Goal: Transaction & Acquisition: Purchase product/service

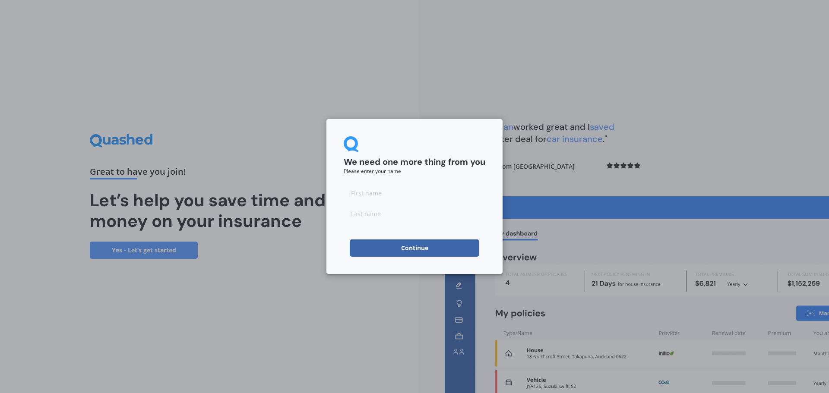
click at [375, 191] on input at bounding box center [415, 192] width 142 height 17
type input "[PERSON_NAME]"
click at [369, 212] on input at bounding box center [415, 213] width 142 height 17
type input "[PERSON_NAME]"
click at [464, 178] on form "We need one more thing from you Please enter your name [PERSON_NAME] Continue" at bounding box center [415, 196] width 142 height 120
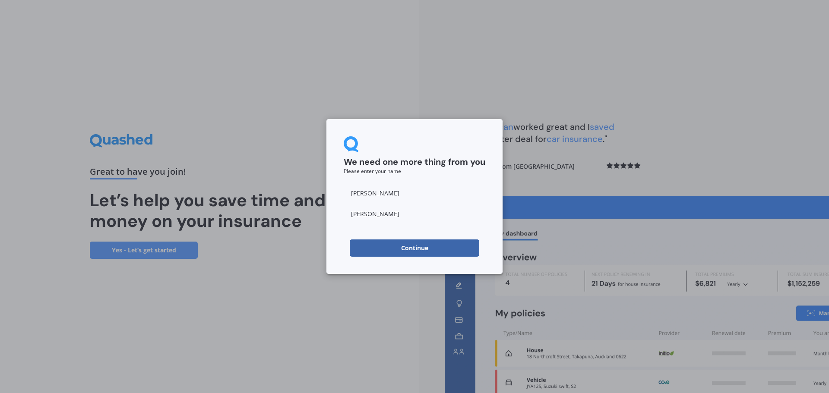
click at [406, 247] on button "Continue" at bounding box center [414, 248] width 129 height 17
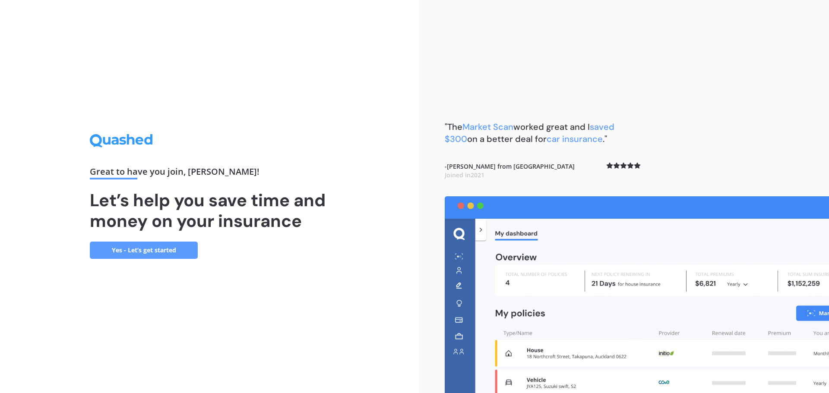
click at [158, 249] on link "Yes - Let’s get started" at bounding box center [144, 250] width 108 height 17
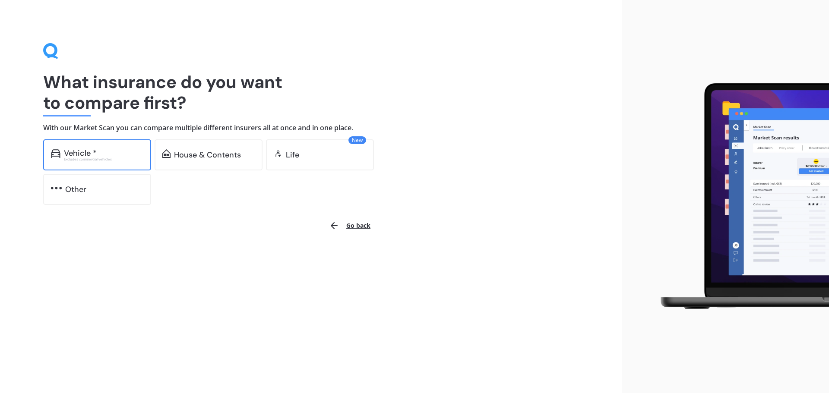
click at [88, 149] on div "Vehicle *" at bounding box center [80, 153] width 33 height 9
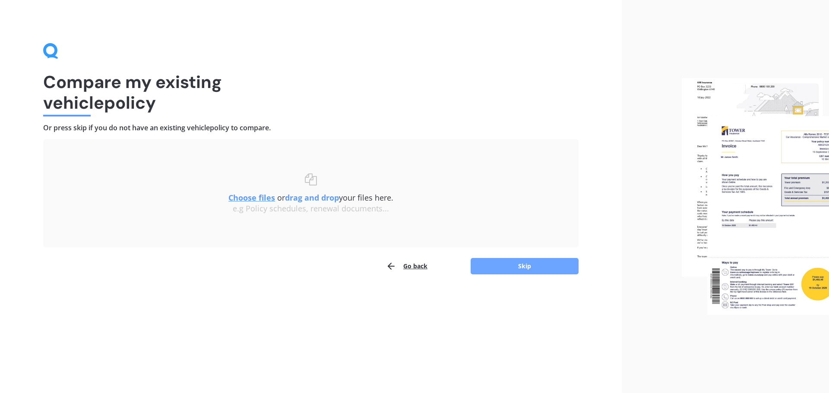
click at [519, 263] on button "Skip" at bounding box center [524, 266] width 108 height 16
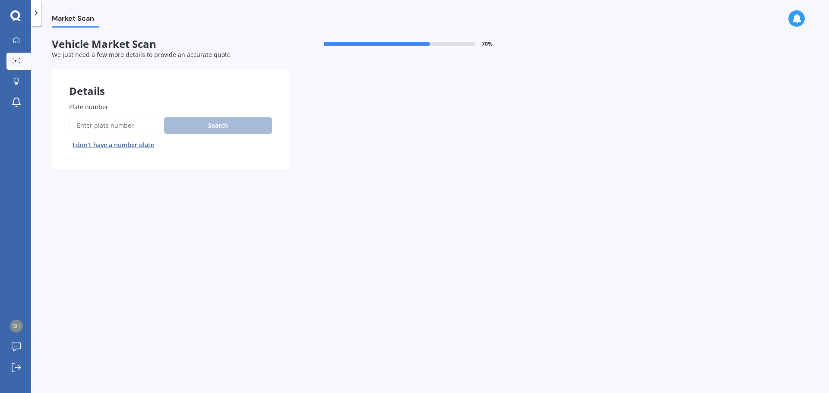
click at [79, 123] on input "Plate number" at bounding box center [114, 126] width 91 height 18
type input "mfu467"
click at [183, 125] on button "Search" at bounding box center [218, 125] width 108 height 16
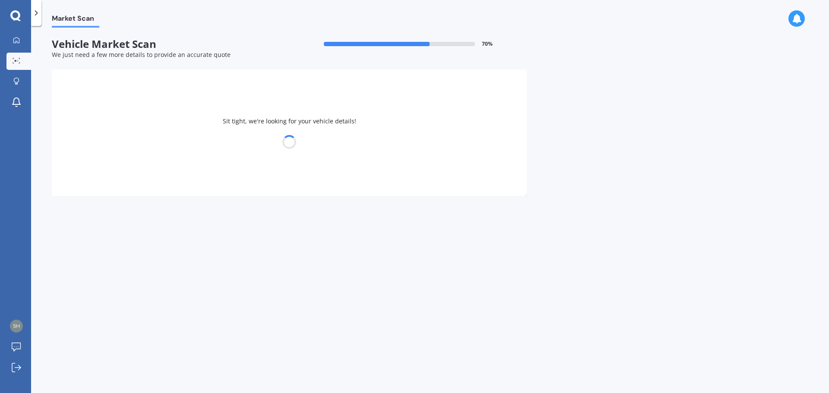
select select "MITSUBISHI"
select select "ASX"
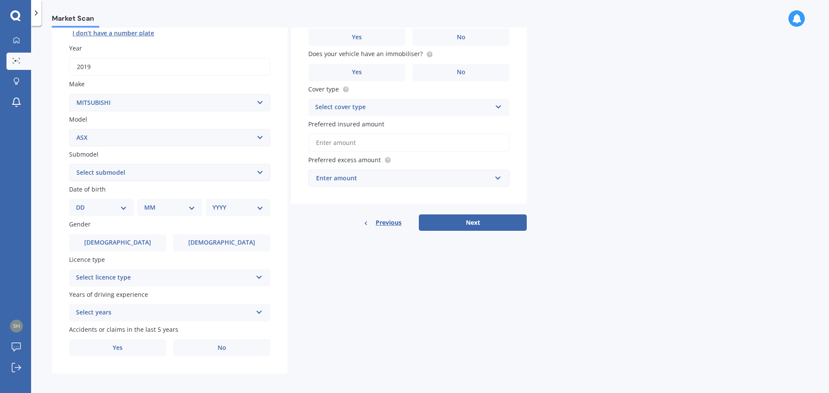
scroll to position [115, 0]
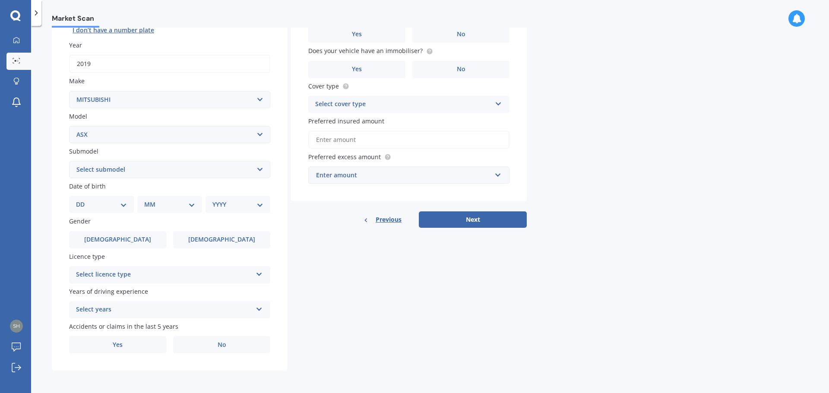
click at [257, 168] on select "Select submodel (All Other) BLK 2.0P/CVT Diesel LS Sport VRX petrol VRX turbo d…" at bounding box center [169, 169] width 201 height 17
select select "XLS PETROL"
click at [69, 161] on select "Select submodel (All Other) BLK 2.0P/CVT Diesel LS Sport VRX petrol VRX turbo d…" at bounding box center [169, 169] width 201 height 17
click at [123, 207] on select "DD 01 02 03 04 05 06 07 08 09 10 11 12 13 14 15 16 17 18 19 20 21 22 23 24 25 2…" at bounding box center [101, 204] width 51 height 9
select select "11"
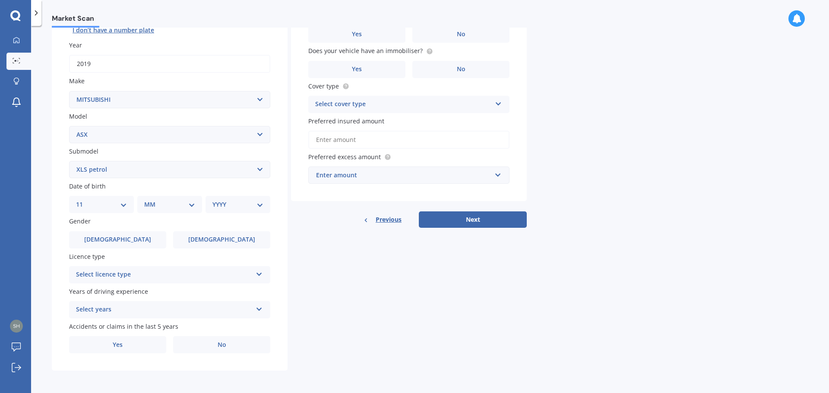
click at [83, 200] on select "DD 01 02 03 04 05 06 07 08 09 10 11 12 13 14 15 16 17 18 19 20 21 22 23 24 25 2…" at bounding box center [101, 204] width 51 height 9
click at [173, 204] on select "MM 01 02 03 04 05 06 07 08 09 10 11 12" at bounding box center [171, 204] width 47 height 9
select select "07"
click at [148, 200] on select "MM 01 02 03 04 05 06 07 08 09 10 11 12" at bounding box center [171, 204] width 47 height 9
click at [252, 203] on select "YYYY 2025 2024 2023 2022 2021 2020 2019 2018 2017 2016 2015 2014 2013 2012 2011…" at bounding box center [235, 204] width 47 height 9
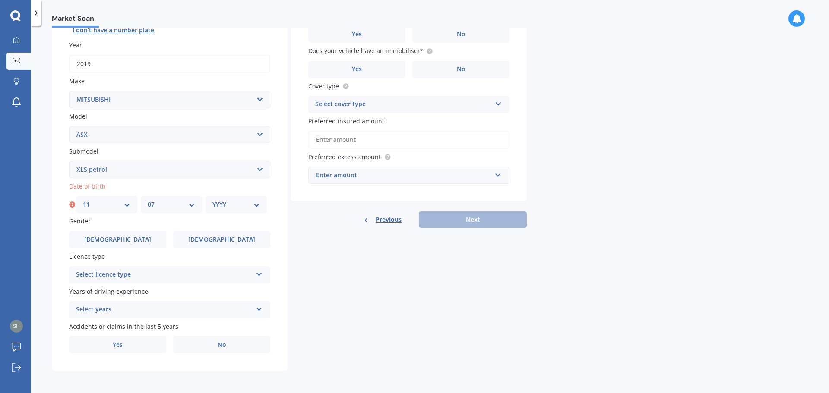
select select "1968"
click at [212, 200] on select "YYYY 2025 2024 2023 2022 2021 2020 2019 2018 2017 2016 2015 2014 2013 2012 2011…" at bounding box center [235, 204] width 47 height 9
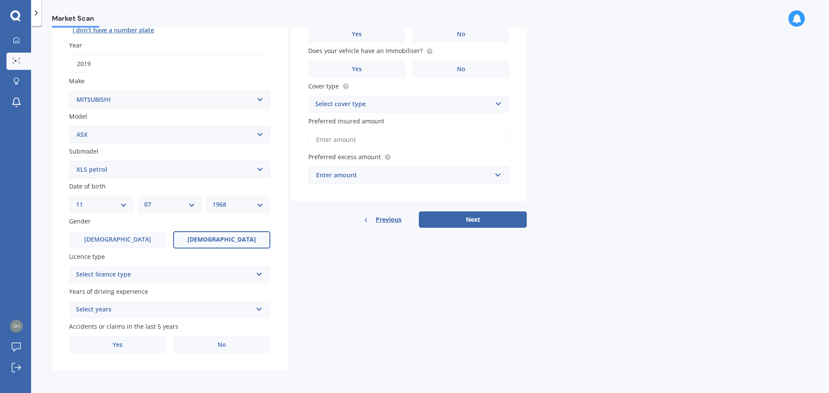
click at [221, 243] on span "[DEMOGRAPHIC_DATA]" at bounding box center [221, 239] width 69 height 7
click at [0, 0] on input "[DEMOGRAPHIC_DATA]" at bounding box center [0, 0] width 0 height 0
click at [174, 271] on div "Select licence type" at bounding box center [164, 275] width 176 height 10
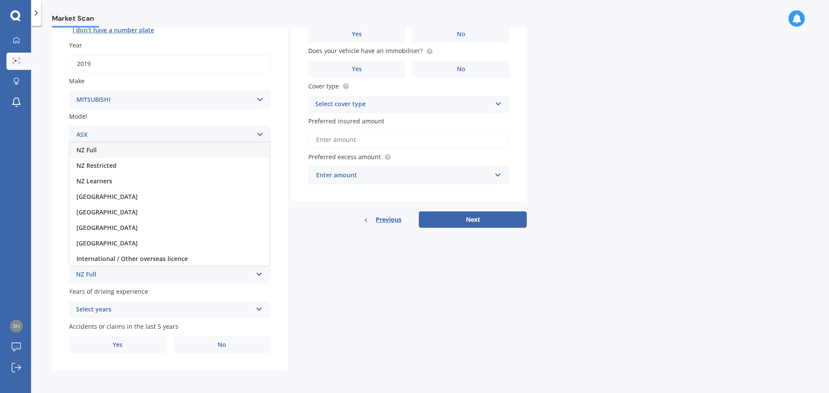
click at [91, 148] on span "NZ Full" at bounding box center [86, 150] width 20 height 8
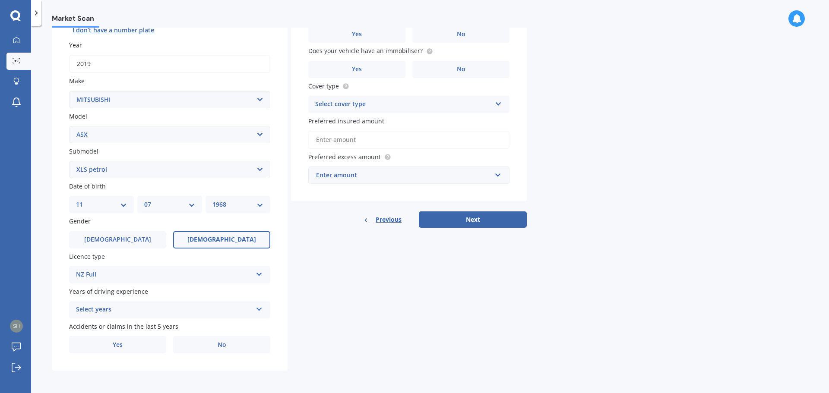
click at [187, 311] on div "Select years" at bounding box center [164, 310] width 176 height 10
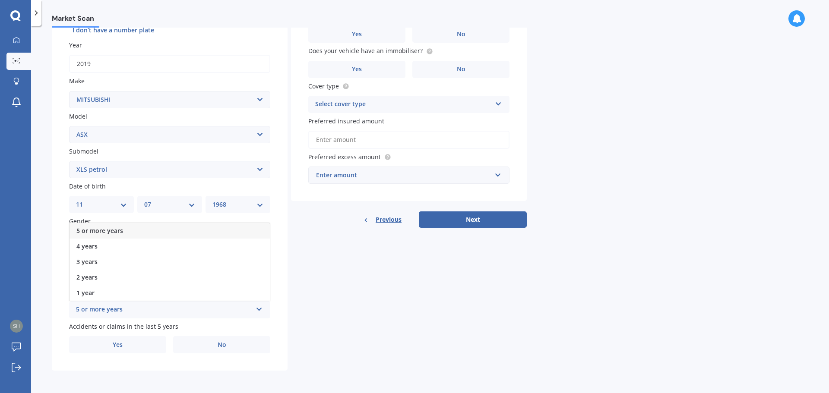
click at [116, 229] on span "5 or more years" at bounding box center [99, 231] width 47 height 8
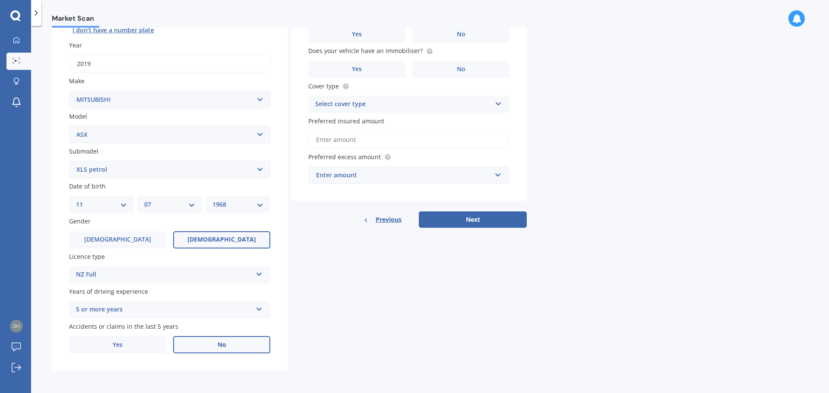
click at [216, 345] on label "No" at bounding box center [221, 344] width 97 height 17
click at [0, 0] on input "No" at bounding box center [0, 0] width 0 height 0
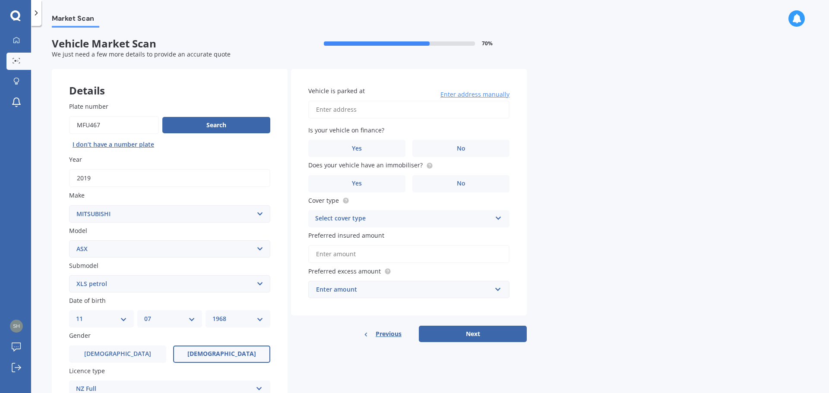
scroll to position [0, 0]
click at [351, 110] on input "Vehicle is parked at" at bounding box center [408, 110] width 201 height 18
type input "[STREET_ADDRESS][PERSON_NAME]"
click at [454, 148] on label "No" at bounding box center [460, 148] width 97 height 17
click at [0, 0] on input "No" at bounding box center [0, 0] width 0 height 0
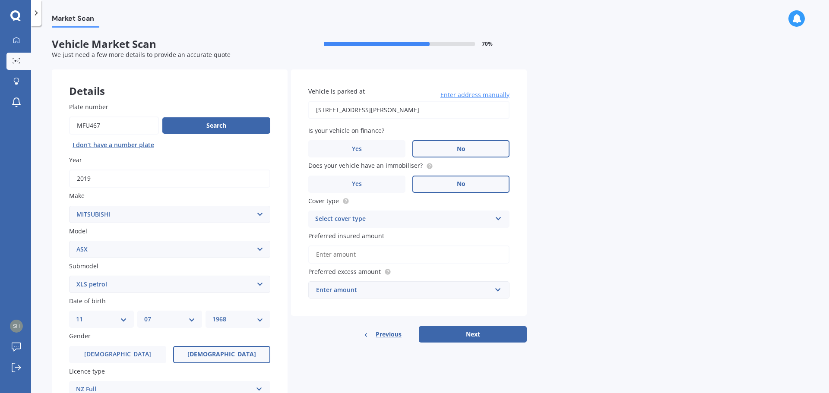
click at [473, 183] on label "No" at bounding box center [460, 184] width 97 height 17
click at [0, 0] on input "No" at bounding box center [0, 0] width 0 height 0
click at [451, 219] on div "Select cover type" at bounding box center [403, 219] width 176 height 10
click at [360, 233] on span "Comprehensive" at bounding box center [338, 236] width 46 height 8
click at [343, 256] on input "Preferred insured amount" at bounding box center [408, 255] width 201 height 18
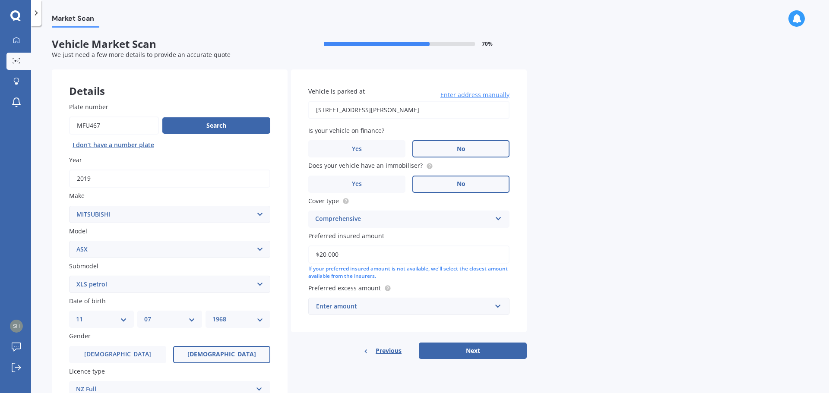
click at [691, 195] on div "Market Scan Vehicle Market Scan 70 % We just need a few more details to provide…" at bounding box center [430, 211] width 798 height 367
click at [341, 255] on input "$20,000" at bounding box center [408, 255] width 201 height 18
drag, startPoint x: 336, startPoint y: 256, endPoint x: 299, endPoint y: 254, distance: 37.2
click at [303, 256] on div "Vehicle is parked at [STREET_ADDRESS][PERSON_NAME] Enter address manually Is yo…" at bounding box center [409, 200] width 236 height 263
type input "$19,999"
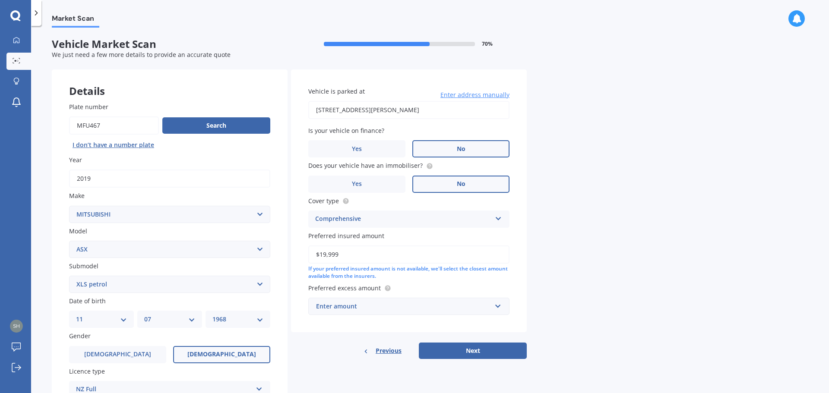
click at [609, 167] on div "Market Scan Vehicle Market Scan 70 % We just need a few more details to provide…" at bounding box center [430, 211] width 798 height 367
click at [496, 306] on input "text" at bounding box center [405, 306] width 193 height 16
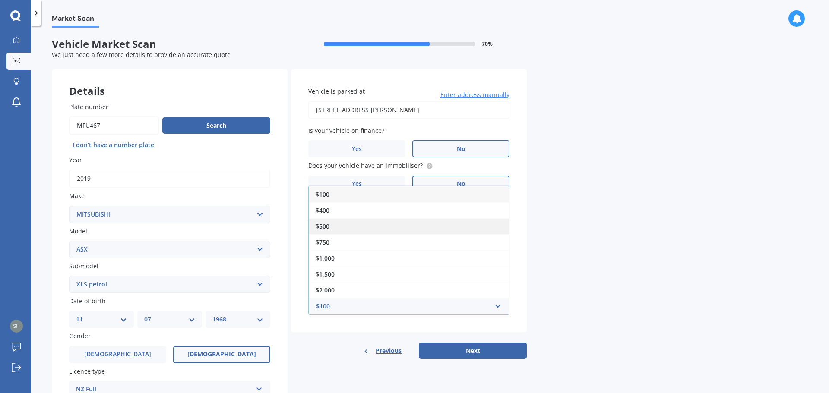
click at [323, 226] on span "$500" at bounding box center [322, 226] width 14 height 8
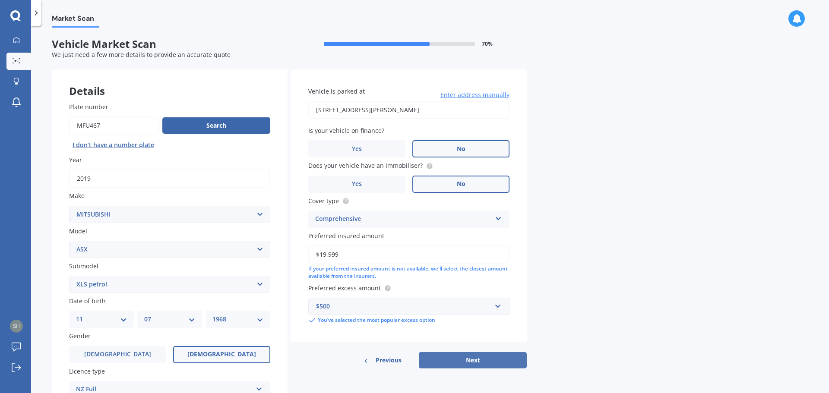
click at [467, 363] on button "Next" at bounding box center [473, 360] width 108 height 16
select select "11"
select select "07"
select select "1968"
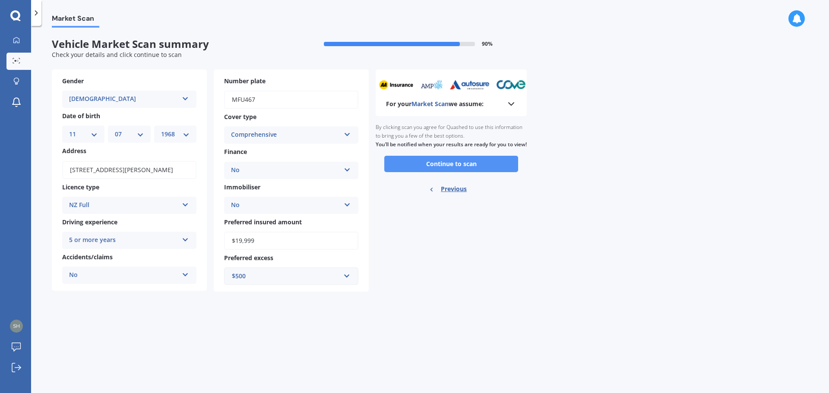
click at [457, 172] on button "Continue to scan" at bounding box center [451, 164] width 134 height 16
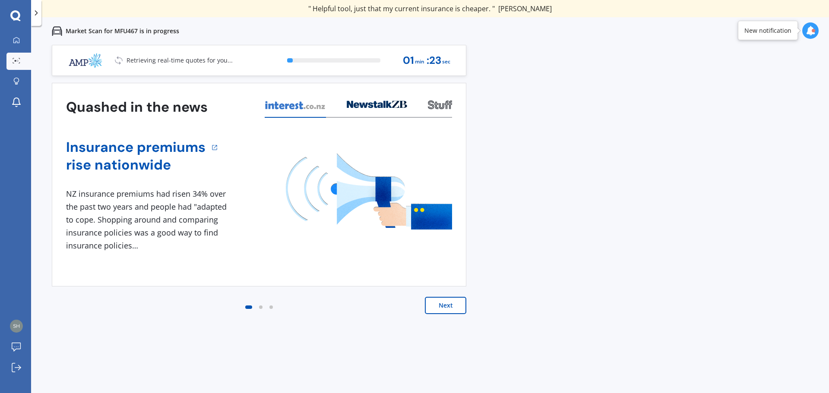
click at [447, 306] on button "Next" at bounding box center [445, 305] width 41 height 17
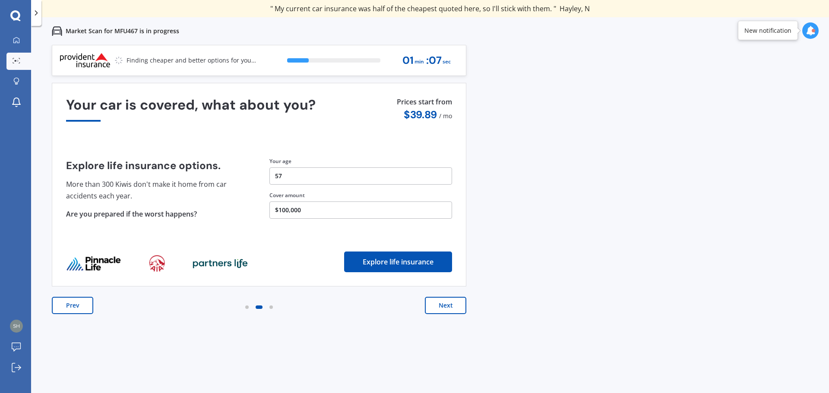
click at [443, 305] on button "Next" at bounding box center [445, 305] width 41 height 17
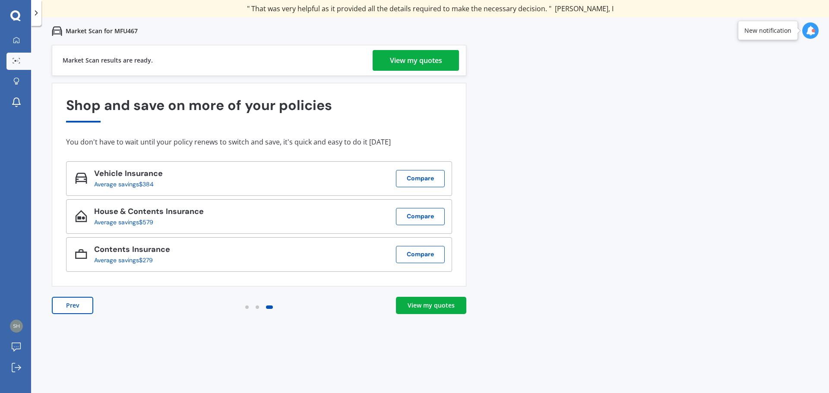
click at [440, 307] on div "View my quotes" at bounding box center [430, 305] width 47 height 9
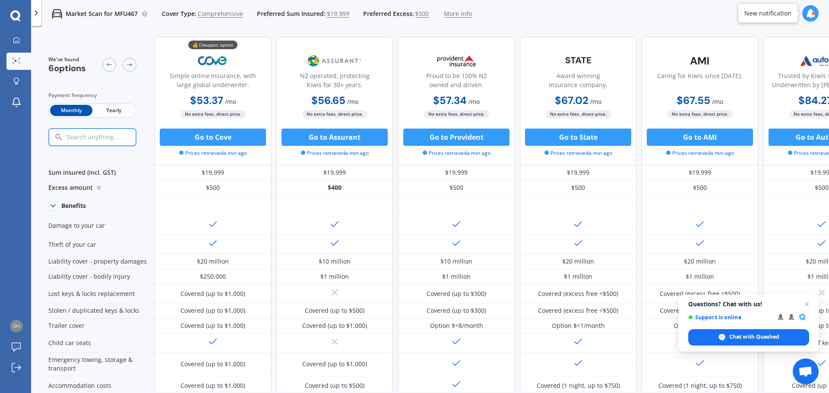
scroll to position [0, 48]
